Goal: Information Seeking & Learning: Learn about a topic

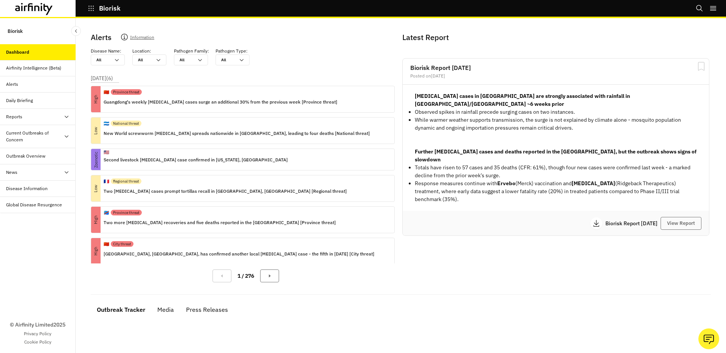
click at [53, 138] on div "Current Outbreaks of Concern" at bounding box center [34, 137] width 57 height 14
click at [32, 158] on div "[MEDICAL_DATA]" at bounding box center [30, 156] width 36 height 7
